Goal: Task Accomplishment & Management: Manage account settings

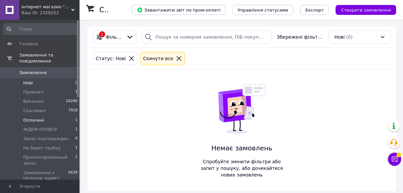
click at [46, 116] on li "Оплачені 1" at bounding box center [40, 120] width 81 height 9
click at [36, 78] on li "Нові 0" at bounding box center [40, 82] width 81 height 9
click at [43, 88] on li "Прийняті 1" at bounding box center [40, 92] width 81 height 9
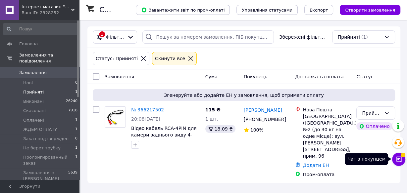
click at [401, 159] on icon at bounding box center [398, 159] width 7 height 7
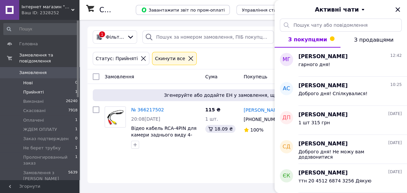
click at [33, 78] on li "Нові 0" at bounding box center [40, 82] width 81 height 9
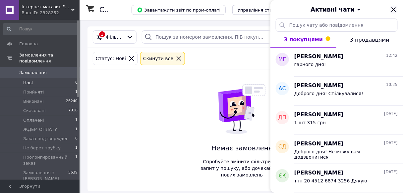
click at [393, 11] on icon "Закрити" at bounding box center [393, 10] width 8 height 8
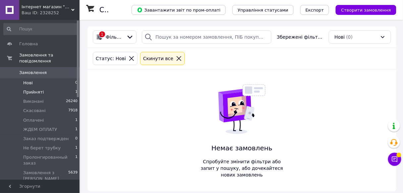
click at [47, 88] on li "Прийняті 1" at bounding box center [40, 92] width 81 height 9
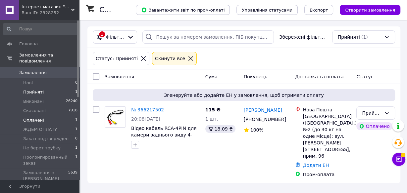
click at [52, 116] on li "Оплачені 1" at bounding box center [40, 120] width 81 height 9
